Goal: Find contact information: Find contact information

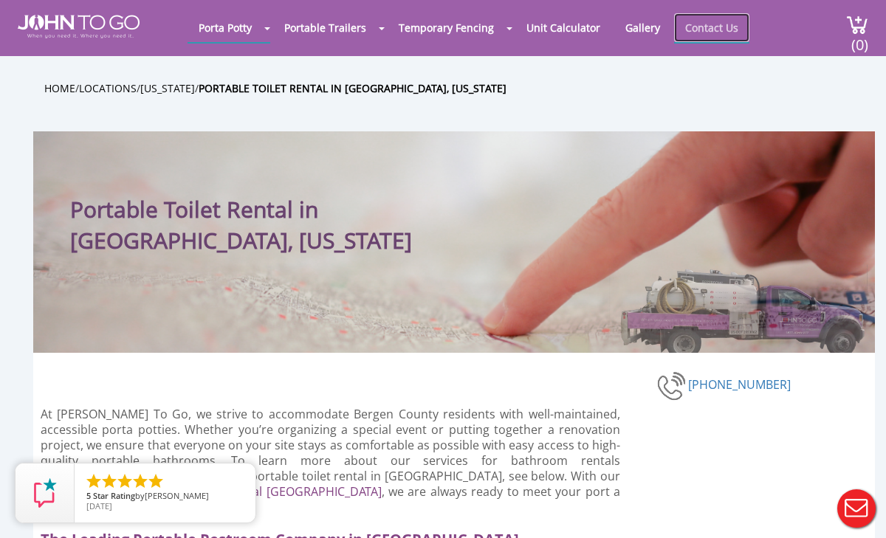
click at [708, 25] on link "Contact Us" at bounding box center [711, 27] width 75 height 29
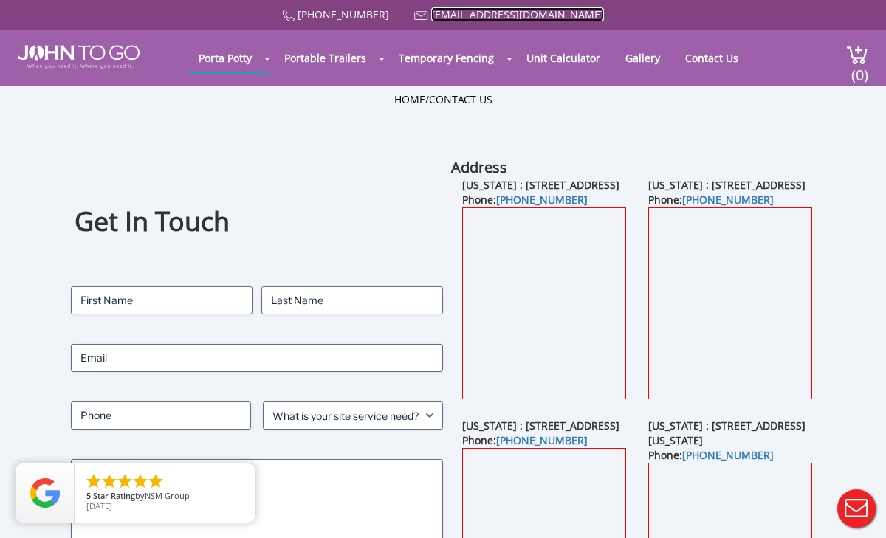
click at [490, 15] on link "[EMAIL_ADDRESS][DOMAIN_NAME]" at bounding box center [517, 14] width 173 height 14
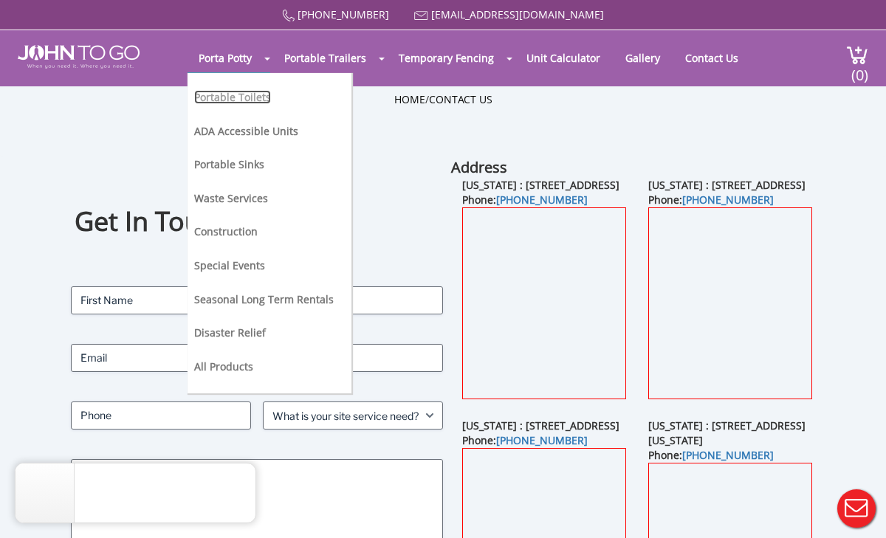
click at [243, 97] on link "Portable Toilets" at bounding box center [232, 97] width 77 height 14
